Goal: Task Accomplishment & Management: Manage account settings

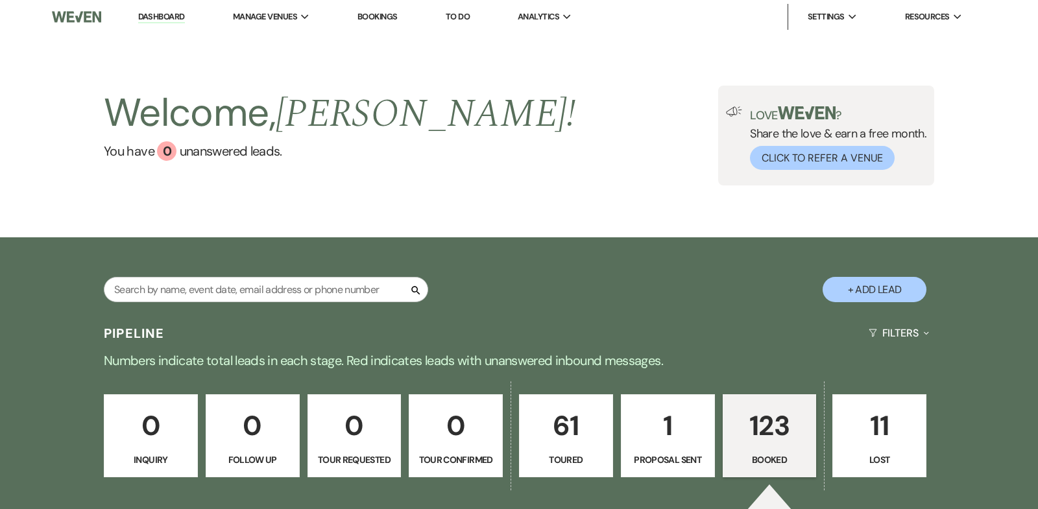
click at [744, 419] on p "123" at bounding box center [769, 425] width 77 height 43
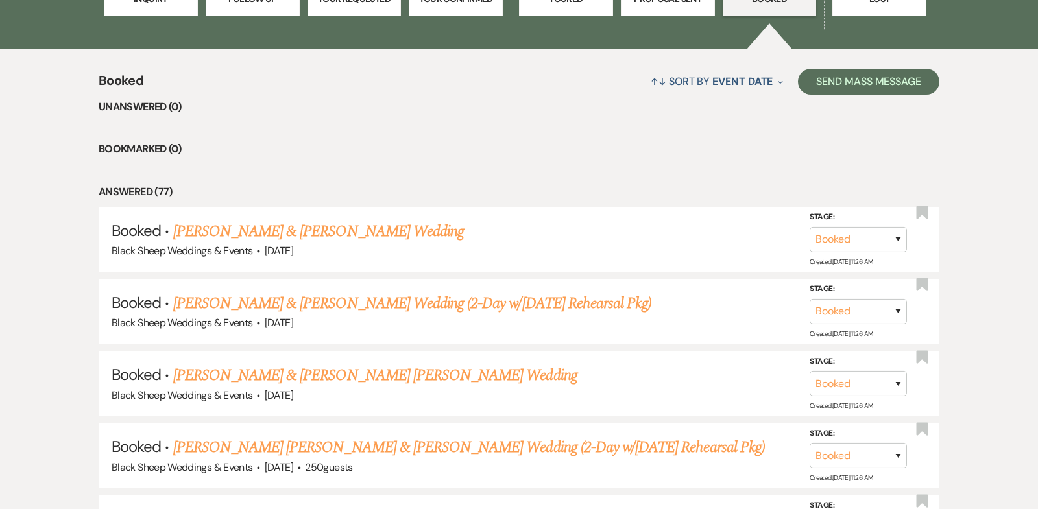
scroll to position [464, 0]
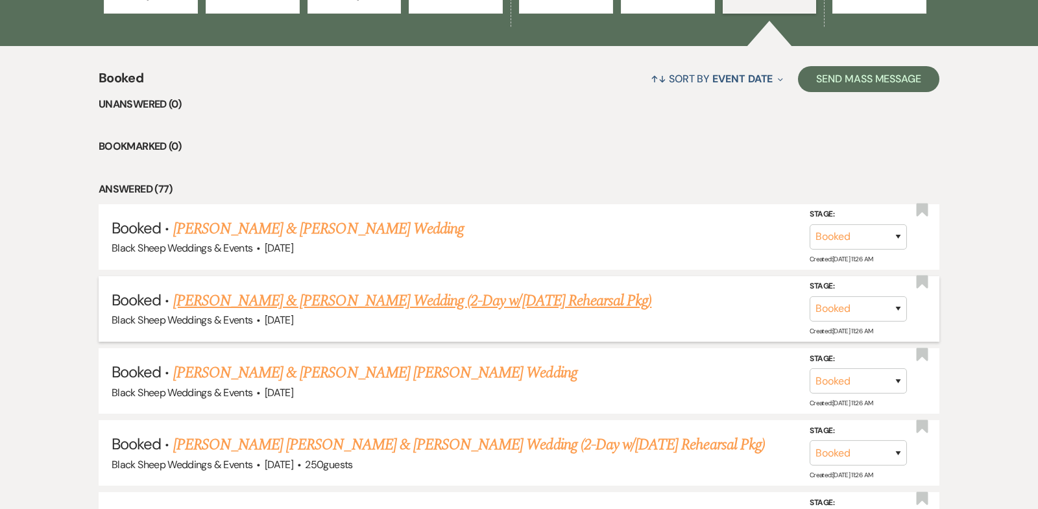
click at [337, 299] on link "[PERSON_NAME] & [PERSON_NAME] Wedding (2-Day w/[DATE] Rehearsal Pkg)" at bounding box center [412, 300] width 479 height 23
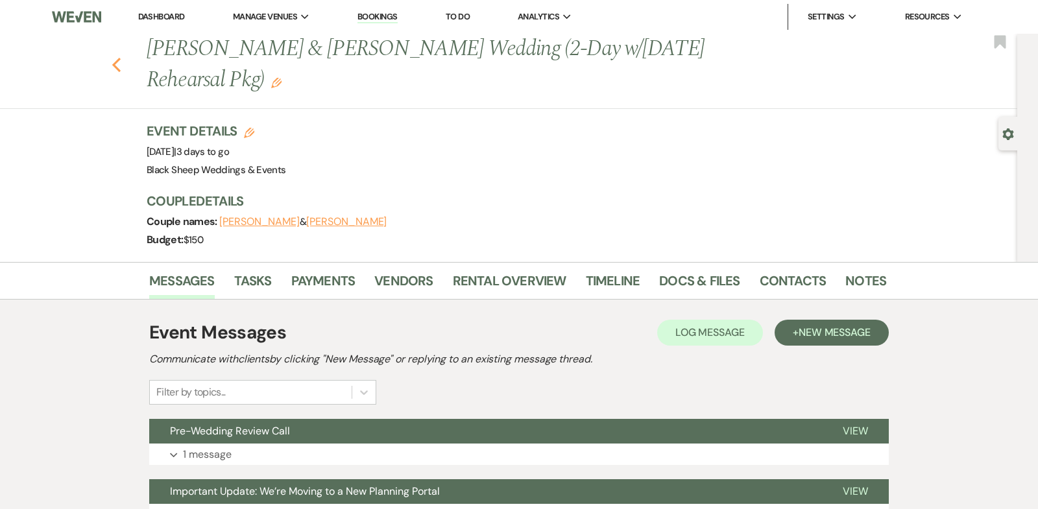
click at [116, 63] on icon "Previous" at bounding box center [117, 65] width 10 height 16
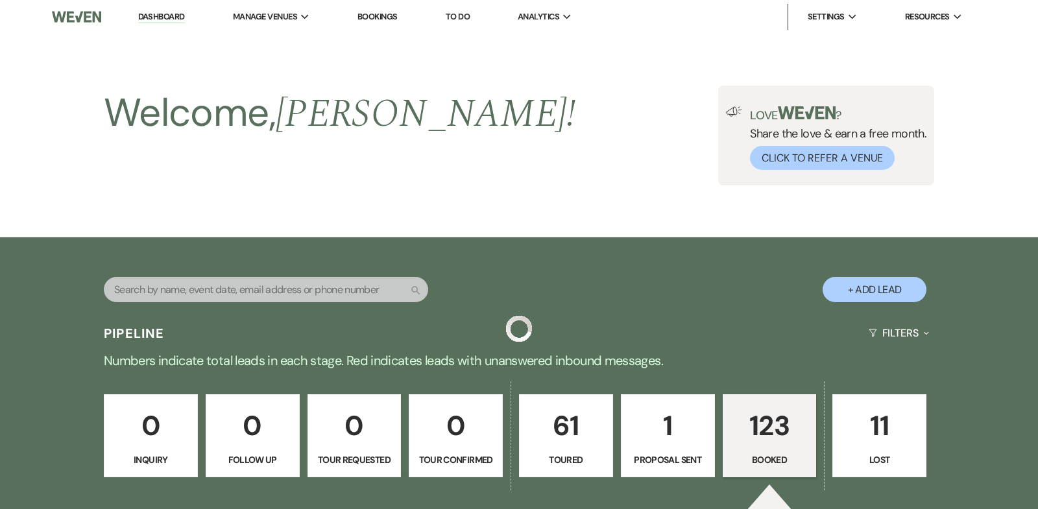
scroll to position [464, 0]
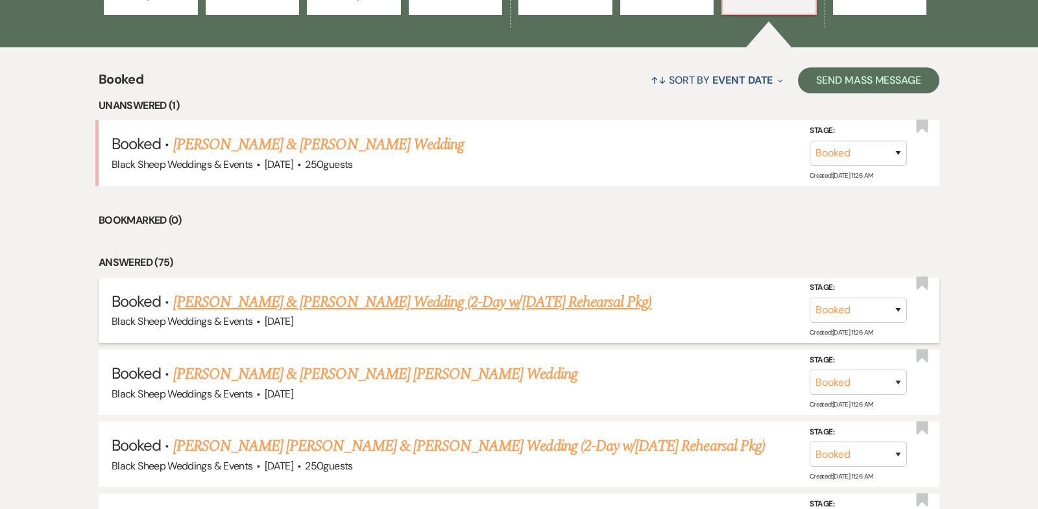
click at [335, 300] on link "[PERSON_NAME] & [PERSON_NAME] Wedding (2-Day w/[DATE] Rehearsal Pkg)" at bounding box center [412, 302] width 479 height 23
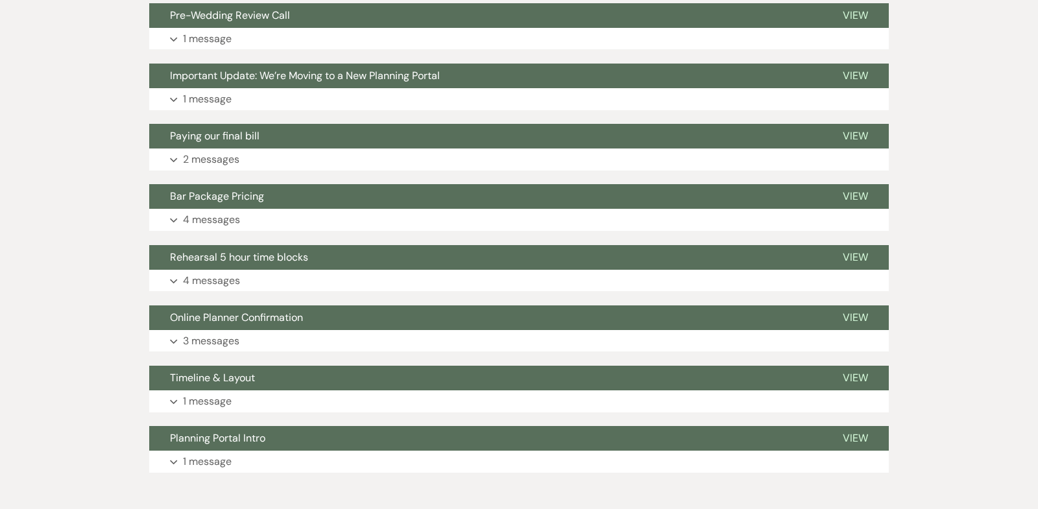
scroll to position [420, 0]
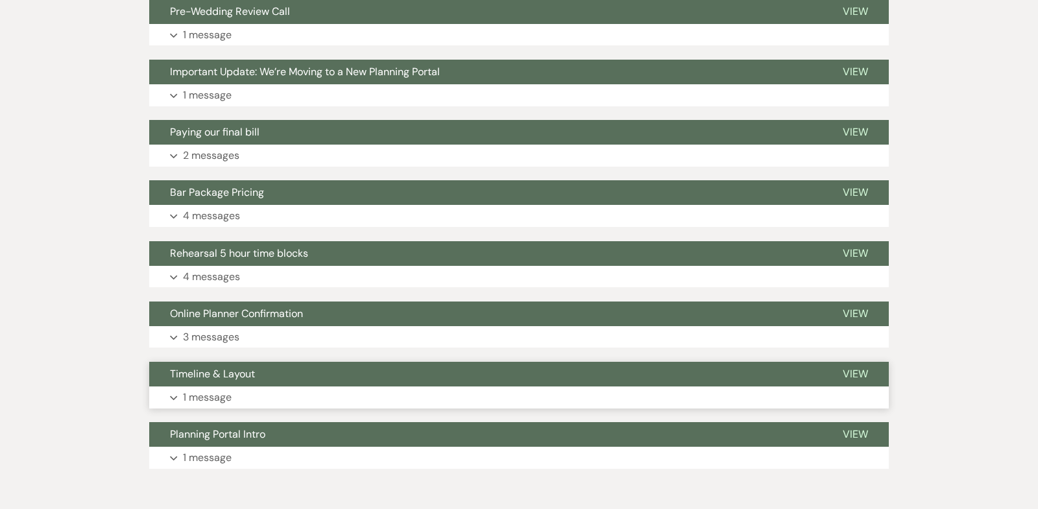
click at [173, 396] on icon "Expand" at bounding box center [174, 398] width 8 height 5
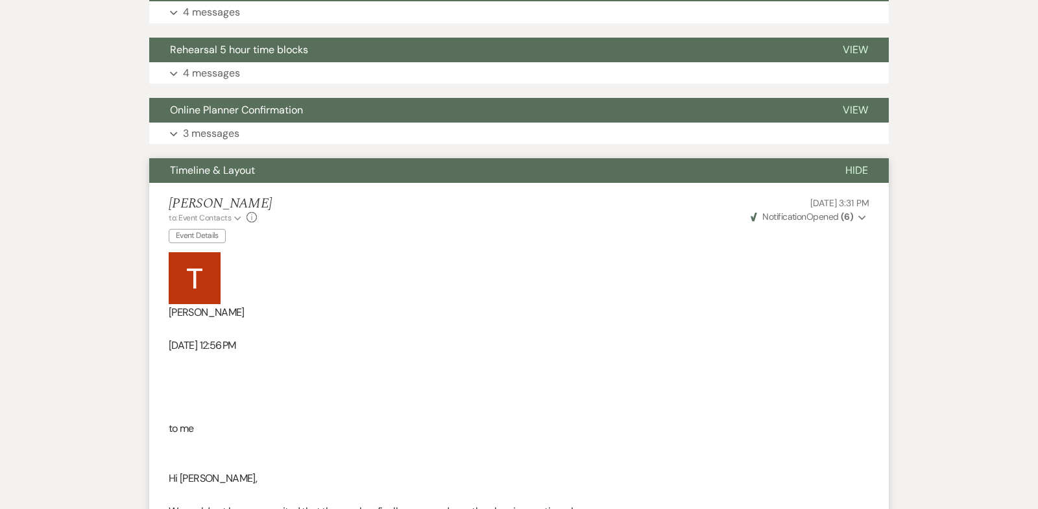
scroll to position [617, 0]
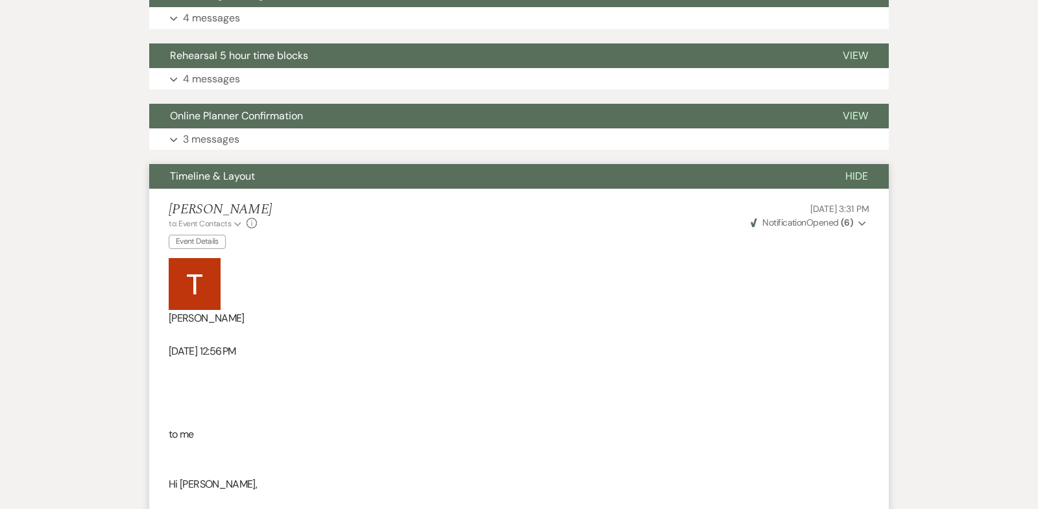
click at [850, 175] on span "Hide" at bounding box center [856, 176] width 23 height 14
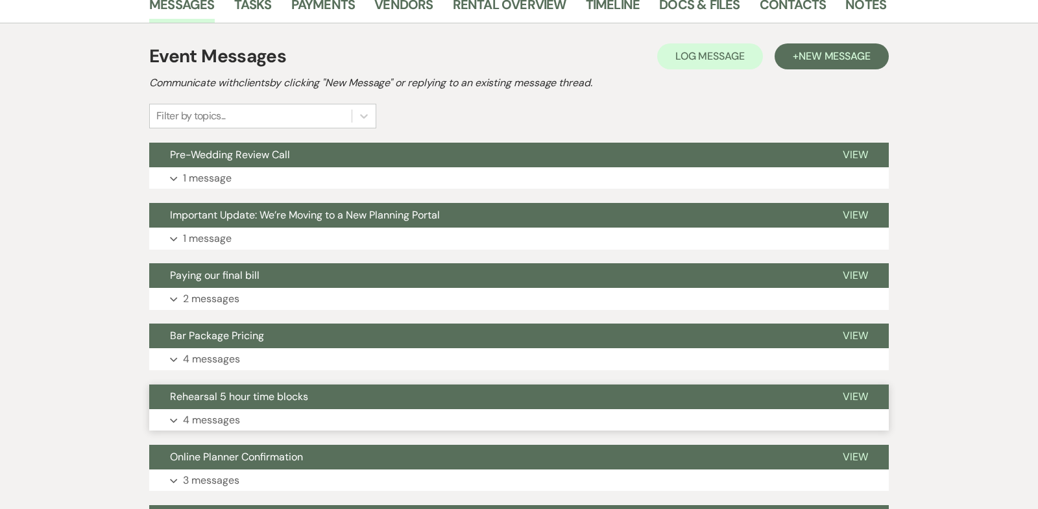
scroll to position [0, 0]
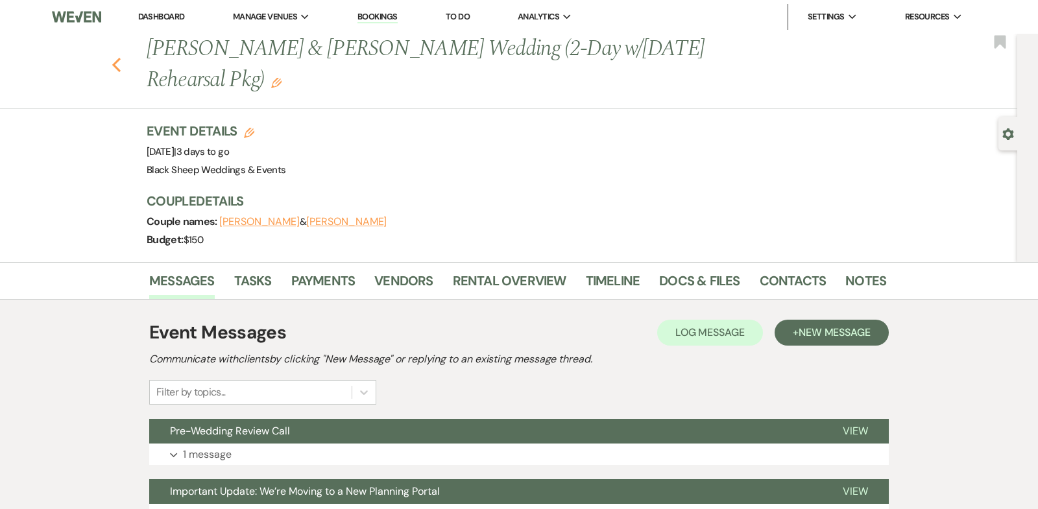
click at [118, 64] on icon "Previous" at bounding box center [117, 65] width 10 height 16
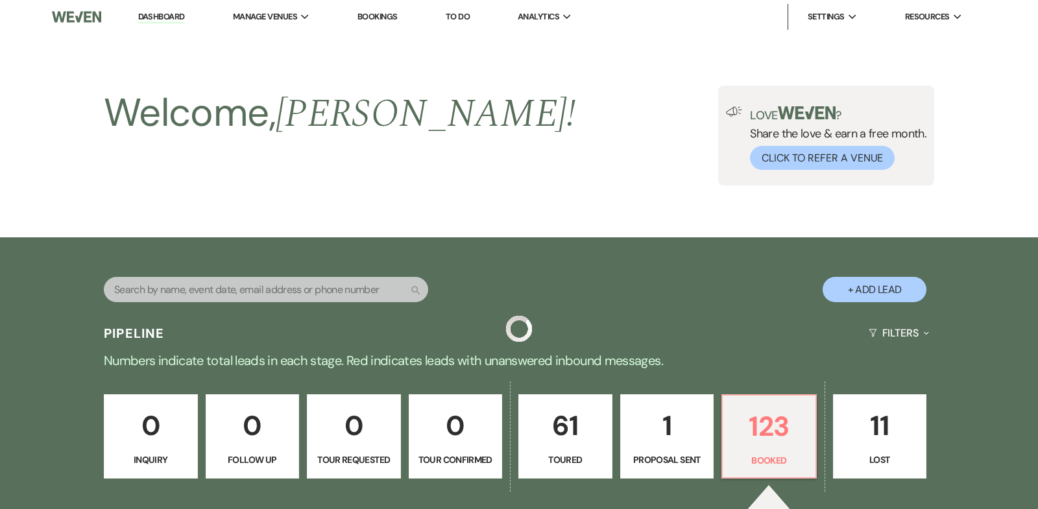
scroll to position [464, 0]
